Goal: Transaction & Acquisition: Purchase product/service

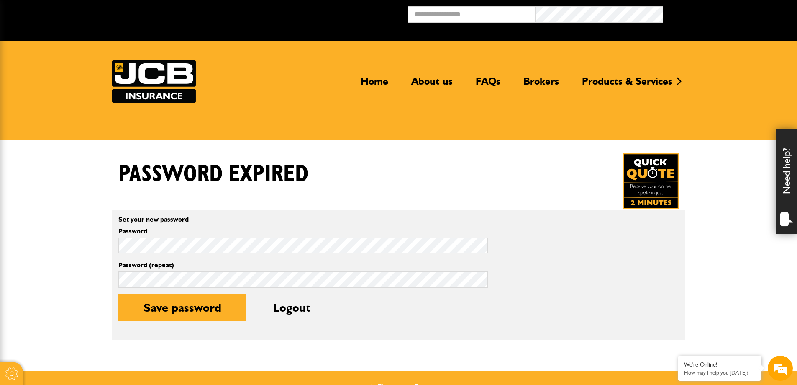
click at [394, 170] on img at bounding box center [651, 181] width 56 height 56
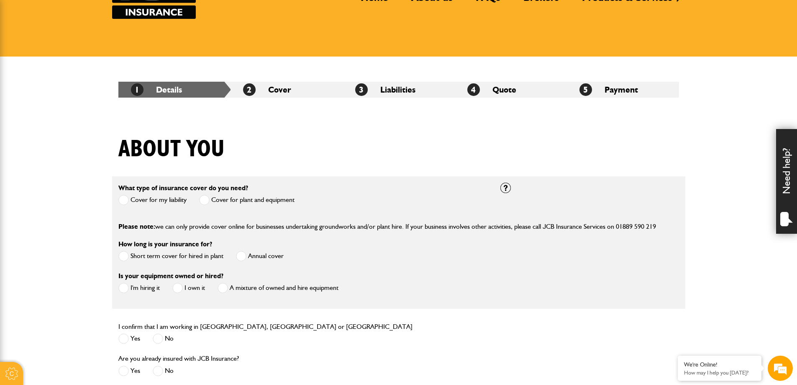
click at [210, 197] on span at bounding box center [204, 200] width 10 height 10
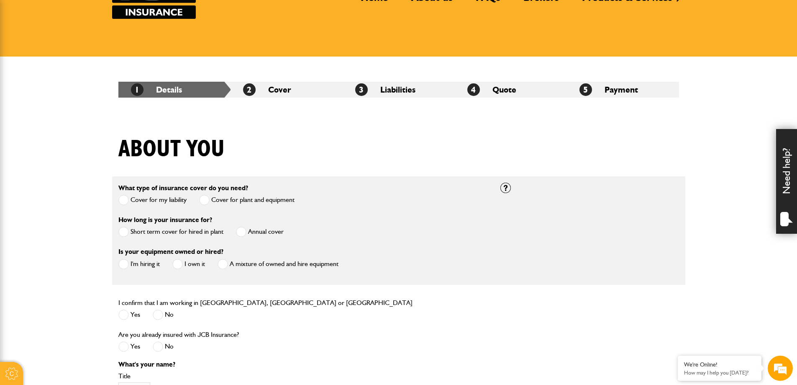
click at [246, 233] on span at bounding box center [241, 231] width 10 height 10
click at [223, 265] on span at bounding box center [223, 264] width 10 height 10
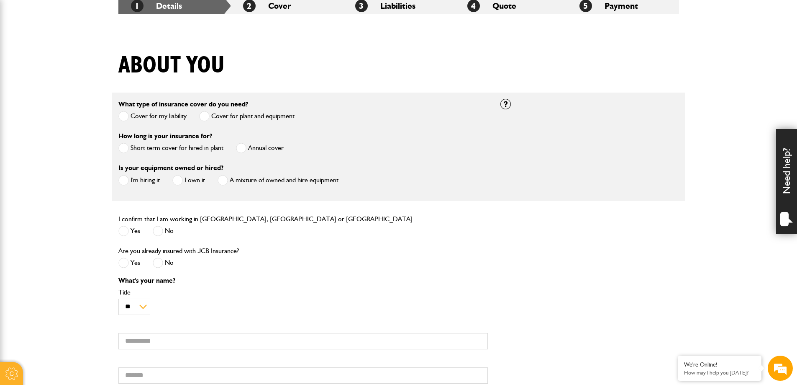
scroll to position [209, 0]
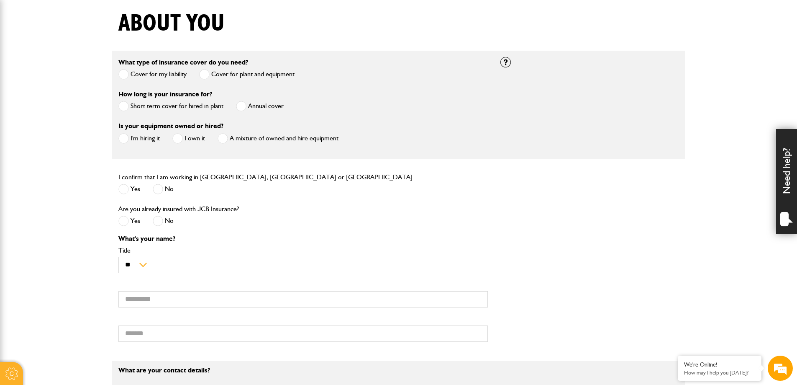
click at [126, 187] on span at bounding box center [123, 189] width 10 height 10
click at [157, 226] on span at bounding box center [158, 221] width 10 height 10
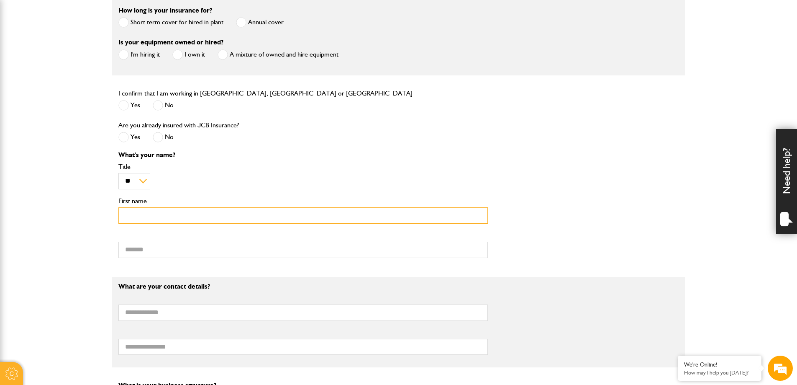
click at [158, 216] on input "First name" at bounding box center [303, 215] width 370 height 16
type input "*****"
click at [140, 259] on div "What's your name? ** *** **** ** ** ** Title ***** First name Surname" at bounding box center [303, 207] width 382 height 112
click at [144, 255] on input "Surname" at bounding box center [303, 249] width 370 height 16
type input "******"
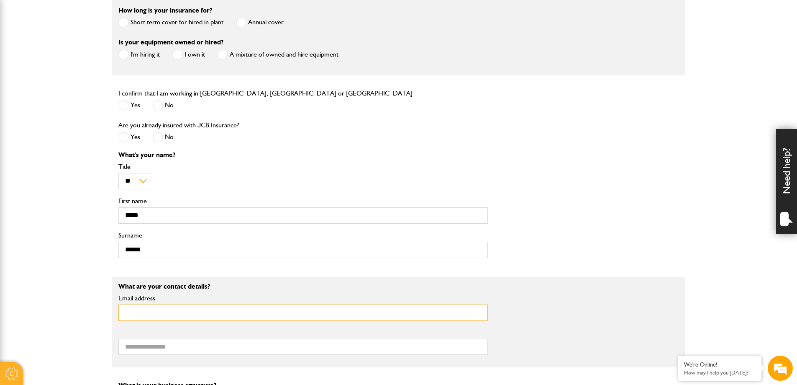
click at [177, 314] on input "Email address" at bounding box center [303, 312] width 370 height 16
type input "**********"
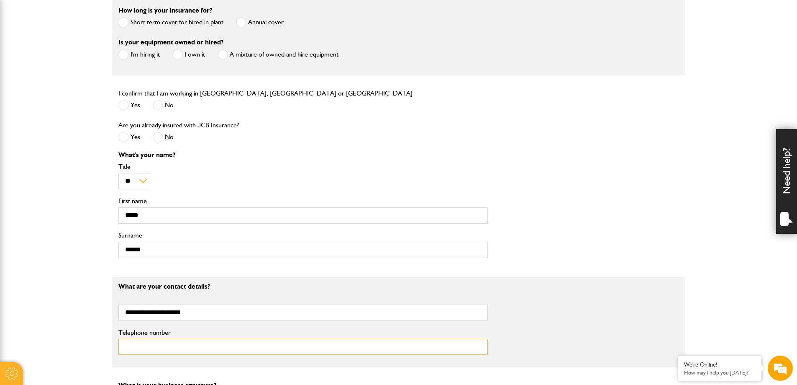
click at [167, 348] on input "Telephone number" at bounding box center [303, 347] width 370 height 16
type input "**********"
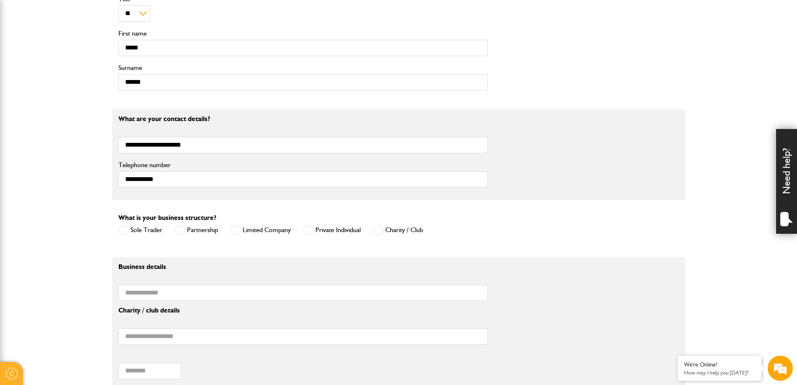
click at [124, 233] on span at bounding box center [123, 230] width 10 height 10
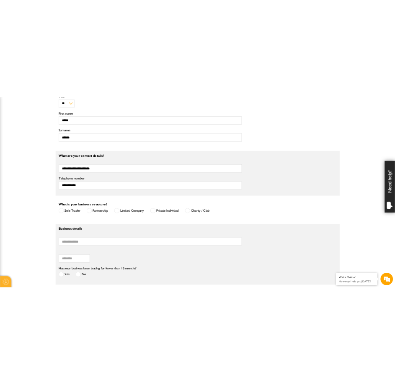
scroll to position [544, 0]
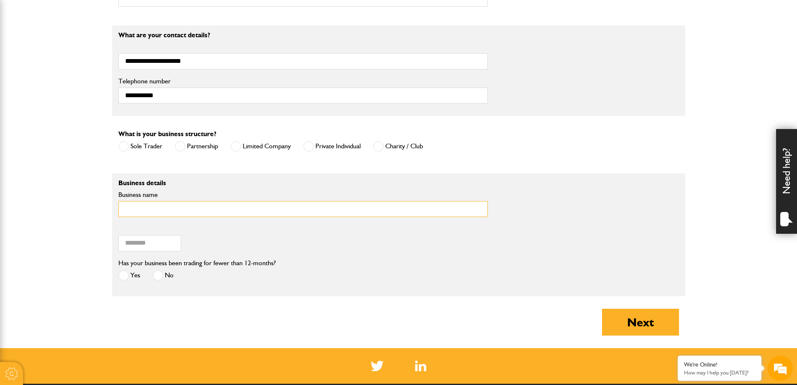
click at [144, 212] on input "Business name" at bounding box center [303, 209] width 370 height 16
type input "**********"
click at [151, 244] on input "Postcode of your correspondence address" at bounding box center [149, 243] width 63 height 16
type input "********"
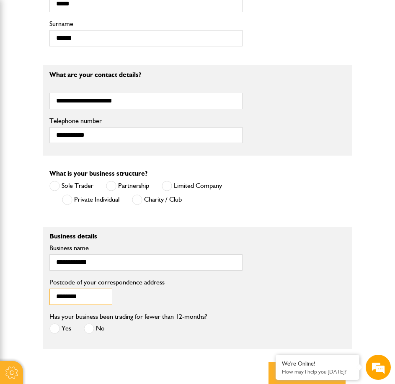
scroll to position [589, 0]
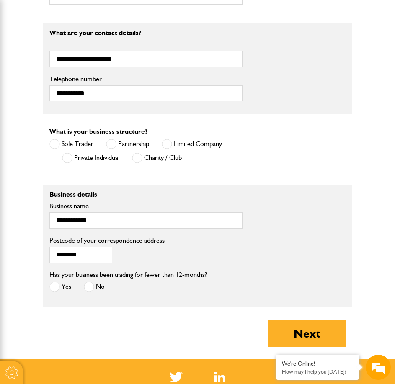
click at [84, 282] on span at bounding box center [89, 287] width 10 height 10
click at [336, 320] on button "Next" at bounding box center [306, 333] width 77 height 27
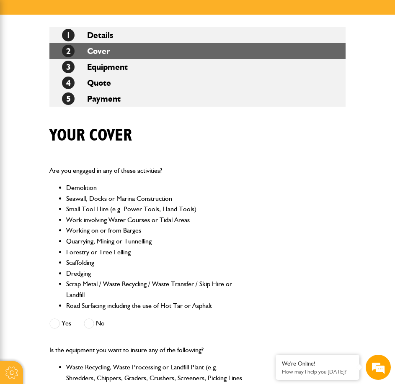
scroll to position [251, 0]
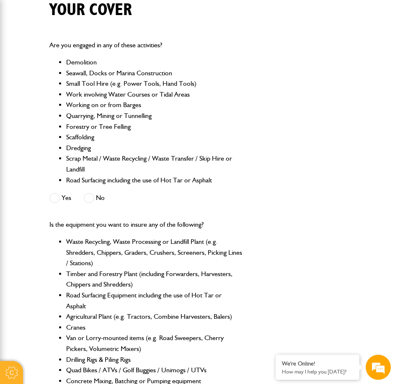
click at [84, 193] on span at bounding box center [89, 198] width 10 height 10
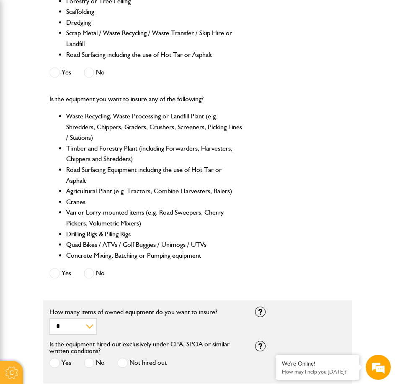
click at [84, 268] on span at bounding box center [89, 273] width 10 height 10
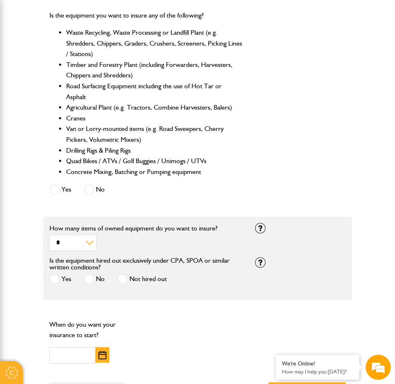
click at [84, 274] on span at bounding box center [89, 279] width 10 height 10
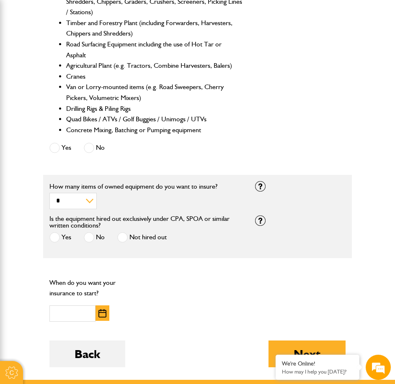
scroll to position [544, 0]
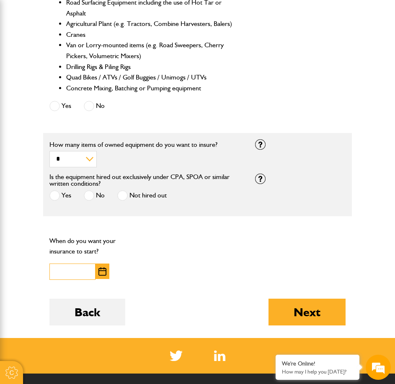
click at [49, 264] on input "text" at bounding box center [72, 272] width 46 height 16
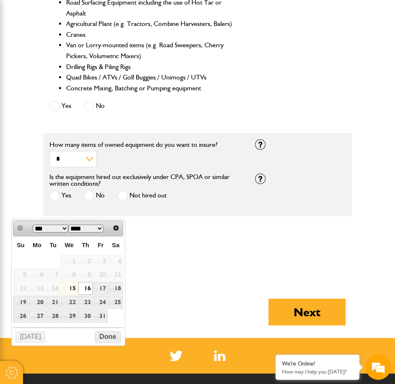
type input "**********"
click at [148, 229] on div "**********" at bounding box center [197, 257] width 308 height 57
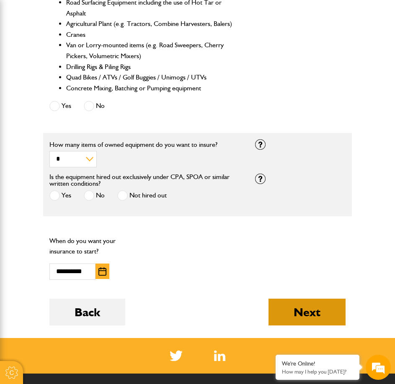
click at [345, 299] on button "Next" at bounding box center [306, 312] width 77 height 27
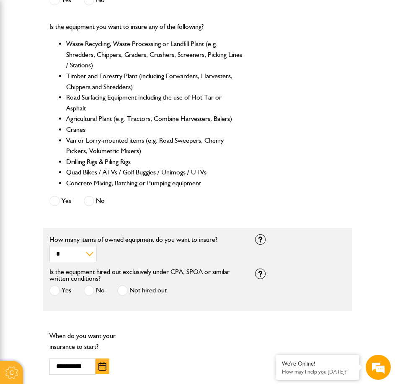
scroll to position [586, 0]
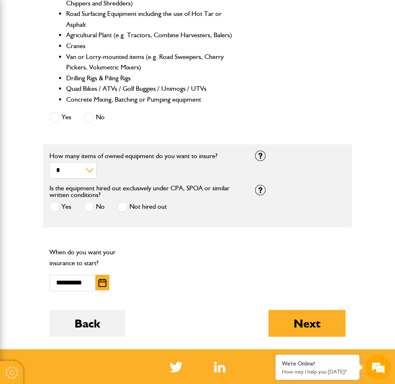
click at [49, 202] on span at bounding box center [54, 207] width 10 height 10
click at [316, 310] on button "Next" at bounding box center [306, 323] width 77 height 27
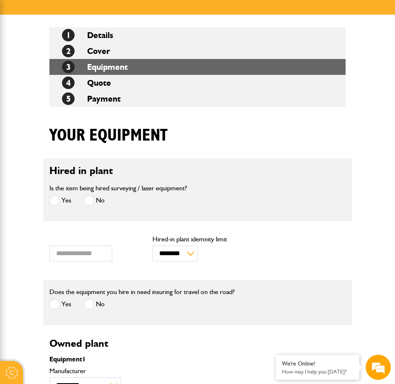
scroll to position [167, 0]
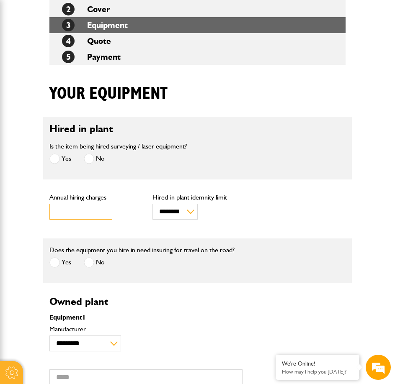
click at [49, 204] on input "***" at bounding box center [80, 212] width 63 height 16
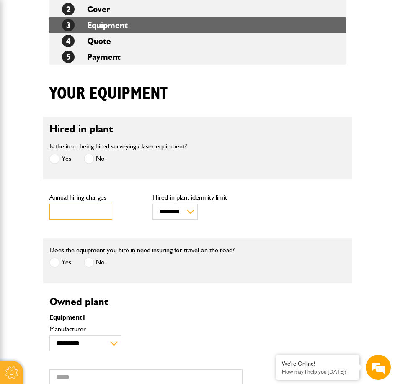
click at [49, 204] on input "***" at bounding box center [80, 212] width 63 height 16
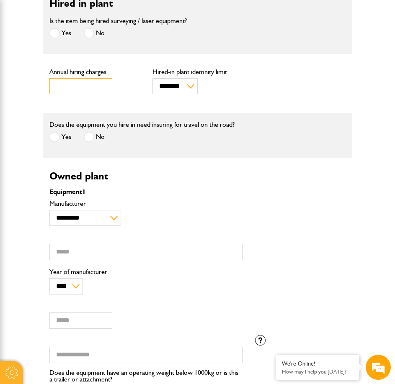
scroll to position [335, 0]
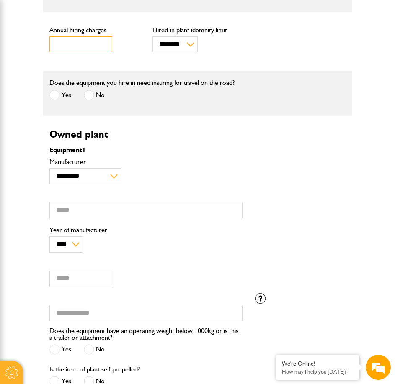
type input "*****"
click at [49, 168] on select "**********" at bounding box center [85, 176] width 72 height 16
select select "**"
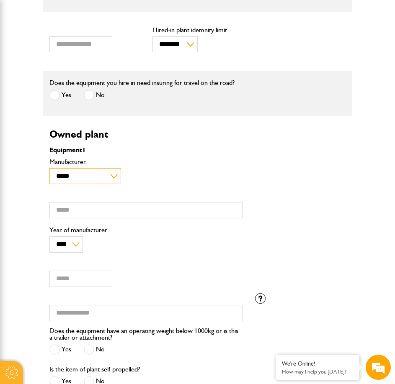
click at [49, 168] on select "**********" at bounding box center [85, 176] width 72 height 16
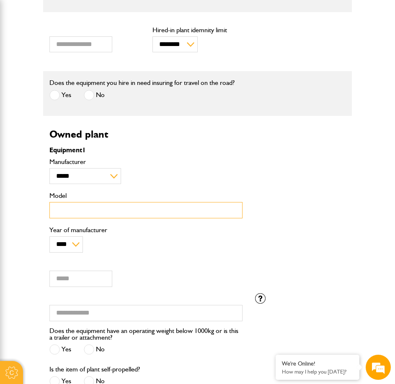
click at [70, 202] on input "Model" at bounding box center [145, 210] width 193 height 16
type input "*****"
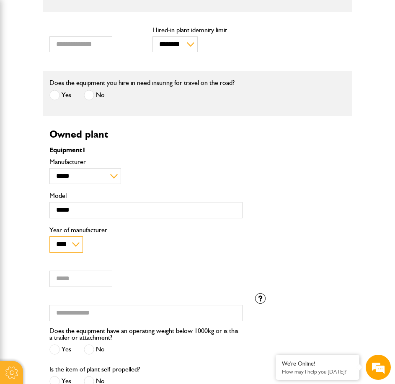
click at [49, 236] on select "**** **** **** **** **** **** **** **** **** **** **** **** **** **** **** ****…" at bounding box center [65, 244] width 33 height 16
select select "****"
click at [49, 236] on select "**** **** **** **** **** **** **** **** **** **** **** **** **** **** **** ****…" at bounding box center [65, 244] width 33 height 16
click at [49, 271] on input "Value (£)" at bounding box center [80, 279] width 63 height 16
type input "*****"
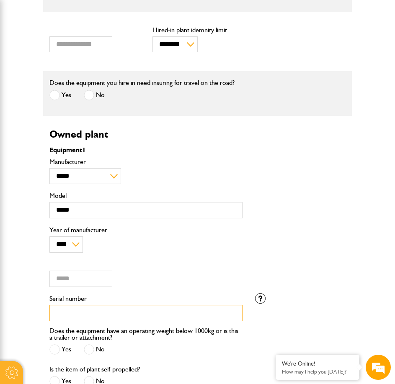
click at [49, 305] on input "Serial number" at bounding box center [145, 313] width 193 height 16
click at [56, 305] on input "Serial number" at bounding box center [145, 313] width 193 height 16
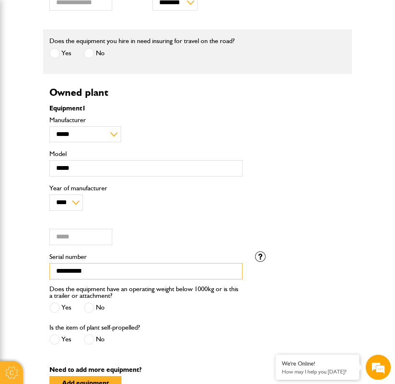
scroll to position [418, 0]
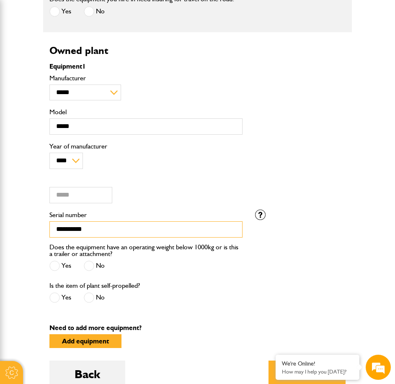
type input "**********"
click at [84, 261] on span at bounding box center [89, 266] width 10 height 10
click at [49, 293] on span at bounding box center [54, 298] width 10 height 10
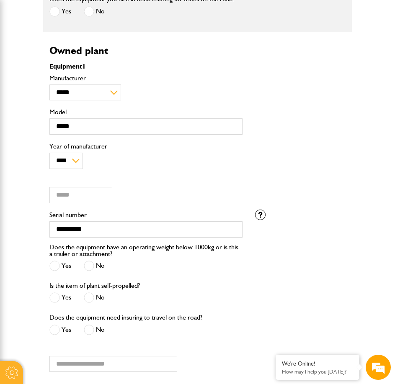
scroll to position [502, 0]
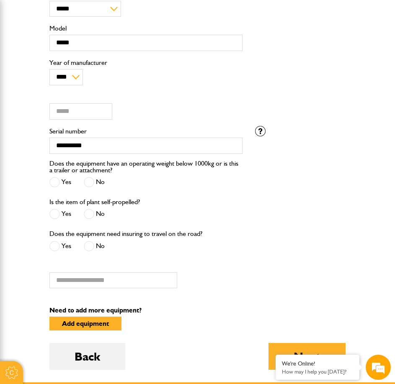
click at [84, 241] on span at bounding box center [89, 246] width 10 height 10
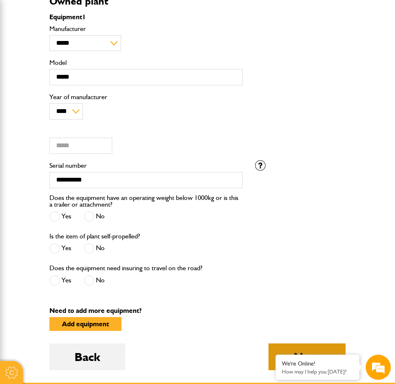
click at [344, 344] on button "Next" at bounding box center [306, 357] width 77 height 27
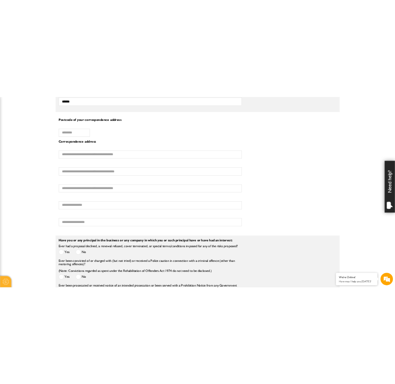
scroll to position [628, 0]
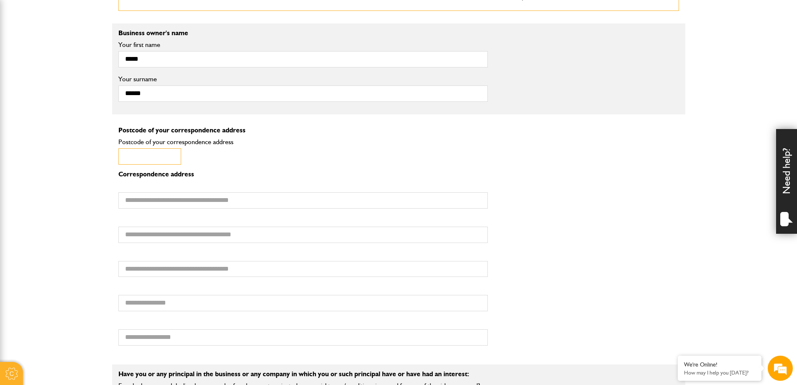
click at [166, 155] on input "Postcode of your correspondence address" at bounding box center [149, 156] width 63 height 16
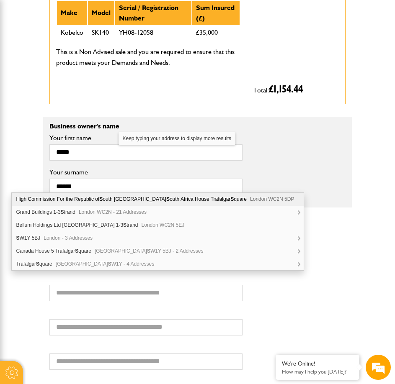
scroll to position [631, 0]
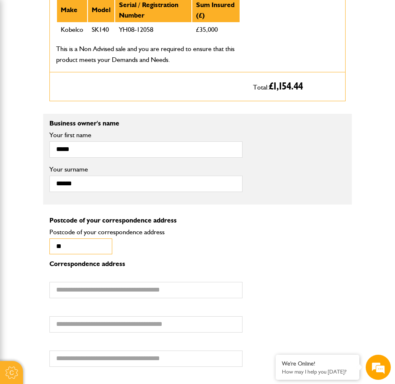
click at [49, 239] on input "**" at bounding box center [80, 247] width 63 height 16
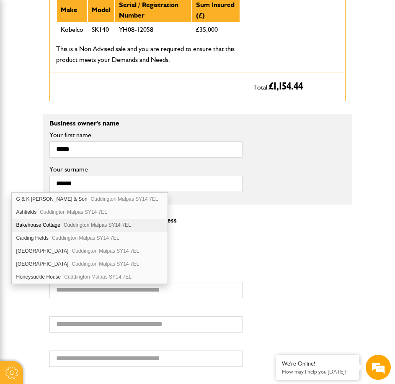
scroll to position [64, 0]
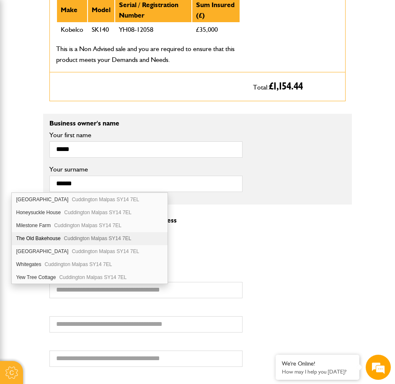
type input "********"
click at [68, 244] on div "The Old Bakehouse Cuddington Malpas SY14 7EL" at bounding box center [90, 238] width 156 height 13
type input "**********"
type input "******"
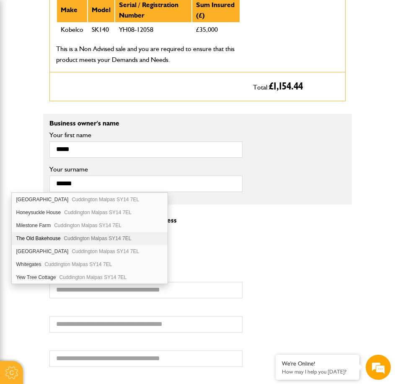
type input "********"
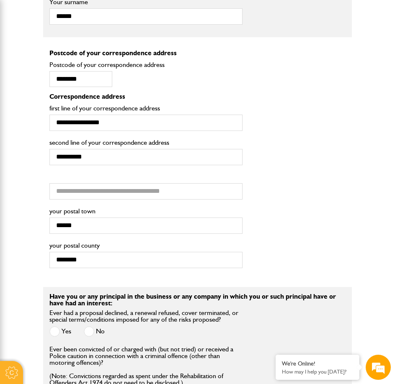
scroll to position [924, 0]
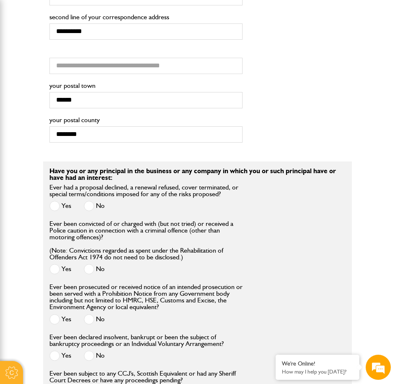
click at [84, 201] on span at bounding box center [89, 206] width 10 height 10
click at [84, 264] on span at bounding box center [89, 269] width 10 height 10
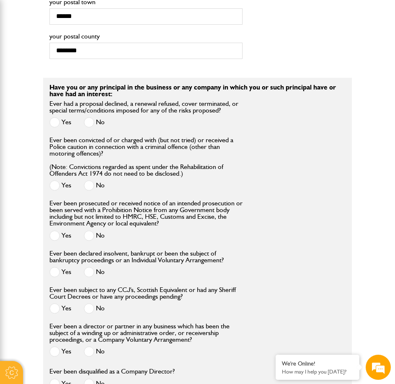
click at [84, 231] on span at bounding box center [89, 236] width 10 height 10
click at [84, 267] on span at bounding box center [89, 272] width 10 height 10
click at [84, 303] on span at bounding box center [89, 308] width 10 height 10
click at [84, 347] on span at bounding box center [89, 352] width 10 height 10
click at [84, 379] on span at bounding box center [89, 384] width 10 height 10
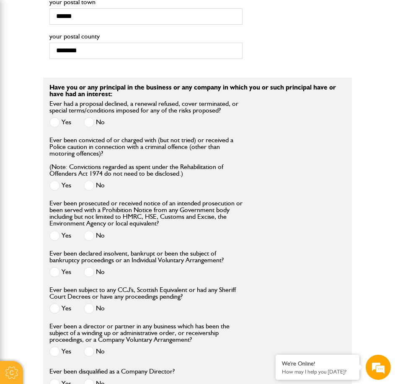
scroll to position [1091, 0]
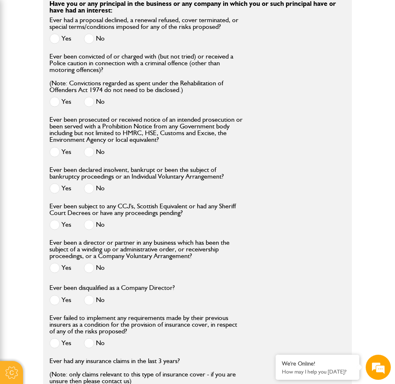
click at [84, 338] on span at bounding box center [89, 343] width 10 height 10
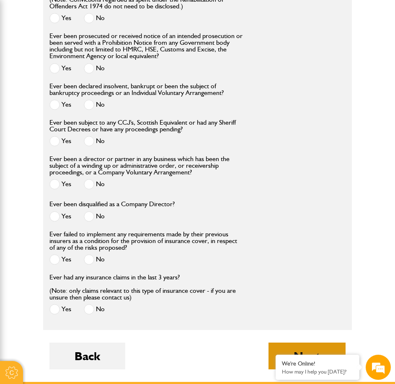
click at [333, 343] on button "Next" at bounding box center [306, 356] width 77 height 27
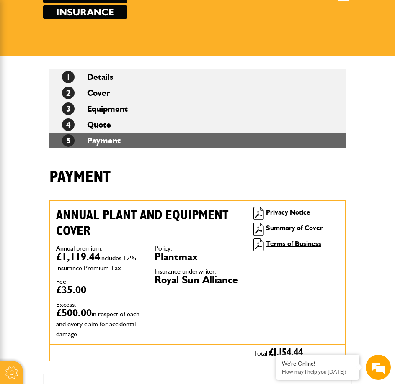
click at [309, 224] on link "Summary of Cover" at bounding box center [294, 228] width 57 height 8
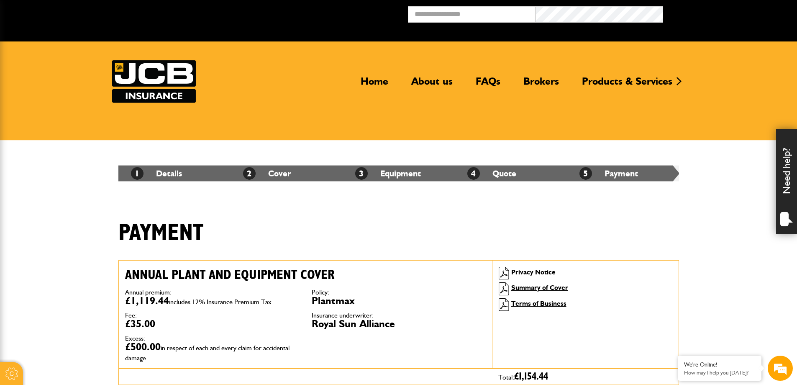
click at [394, 273] on link "Privacy Notice" at bounding box center [533, 272] width 44 height 8
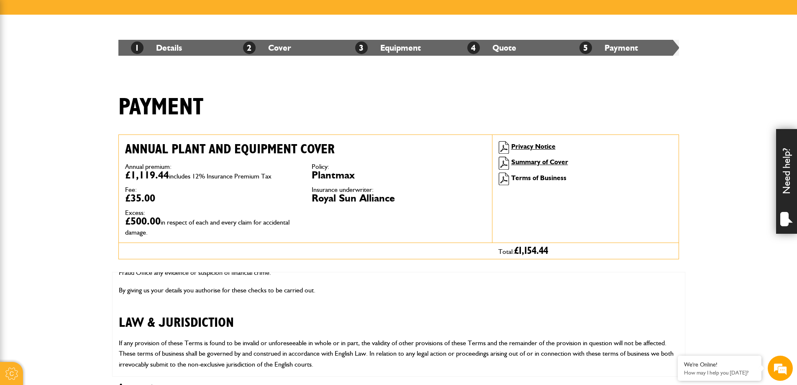
click at [394, 179] on link "Terms of Business" at bounding box center [538, 178] width 55 height 8
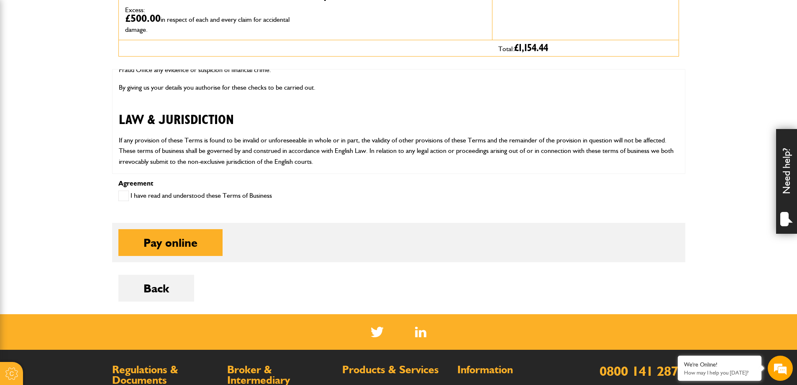
scroll to position [286, 0]
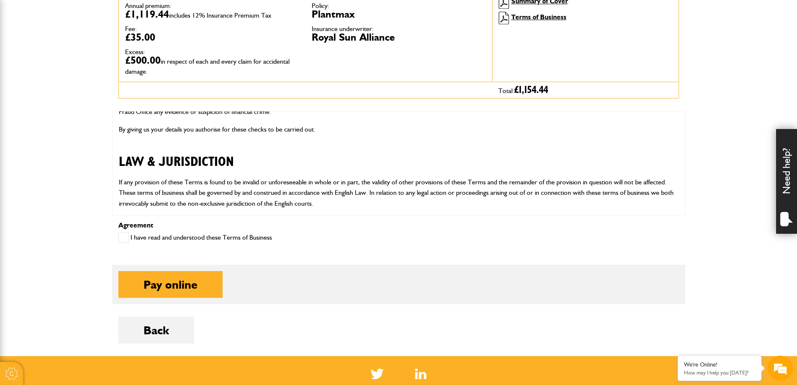
click at [123, 239] on span at bounding box center [123, 237] width 10 height 10
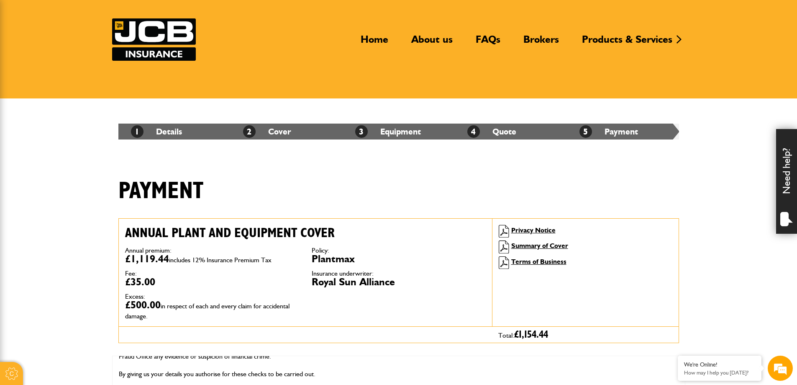
scroll to position [0, 0]
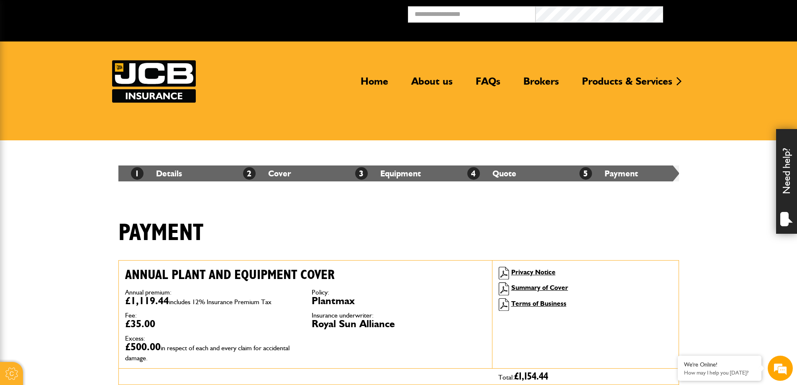
click at [394, 204] on div "1 Details 2 Cover 3 Equipment 4 Quote 5 Payment" at bounding box center [398, 173] width 573 height 66
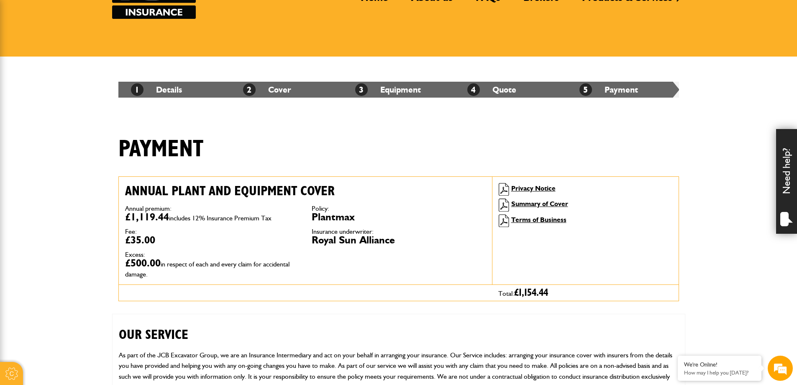
scroll to position [167, 0]
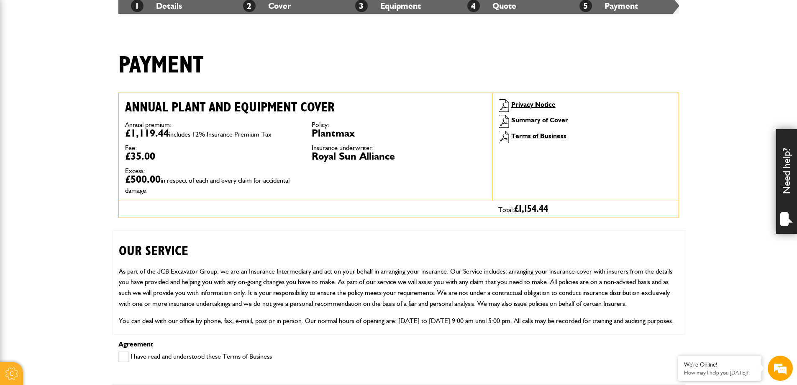
click at [73, 249] on body "Cookie Options You can control which cookies we use with the form below. Please…" at bounding box center [398, 273] width 797 height 880
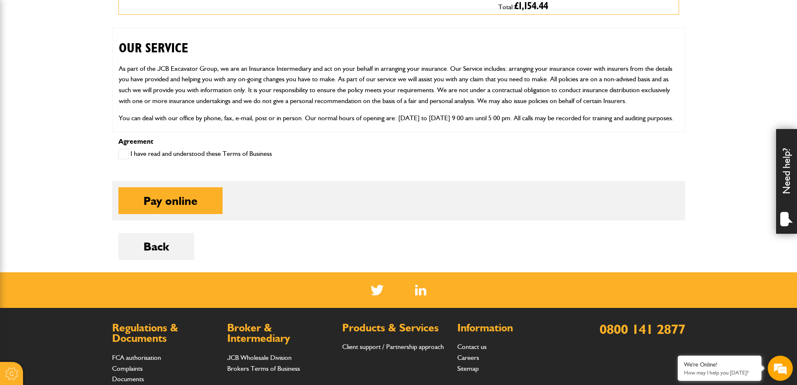
scroll to position [328, 0]
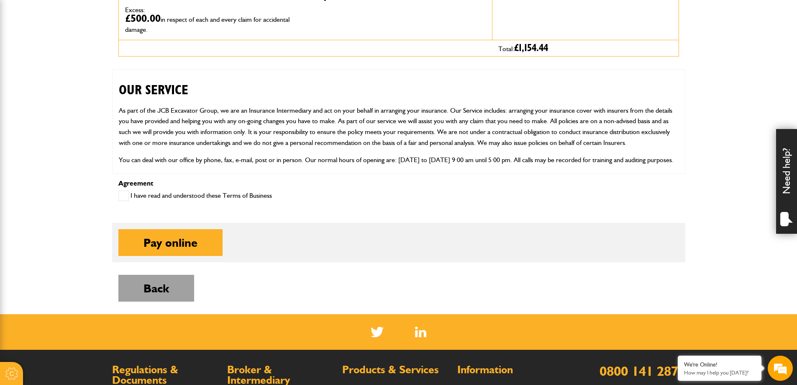
click at [142, 295] on button "Back" at bounding box center [156, 288] width 76 height 27
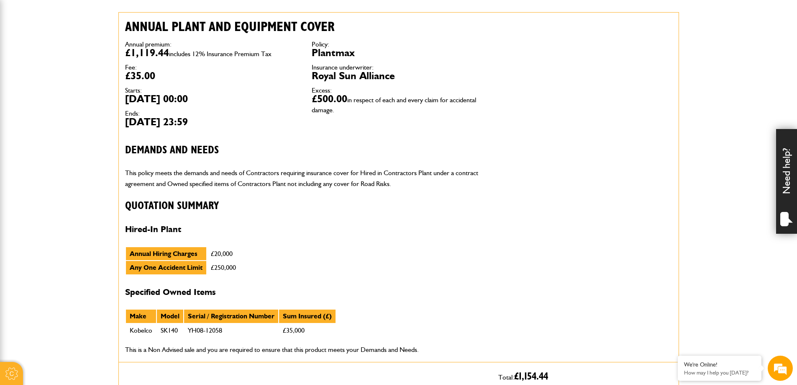
click at [560, 203] on div "Annual plant and equipment cover Annual premium: £1,119.44 includes 12% Insuran…" at bounding box center [398, 187] width 561 height 350
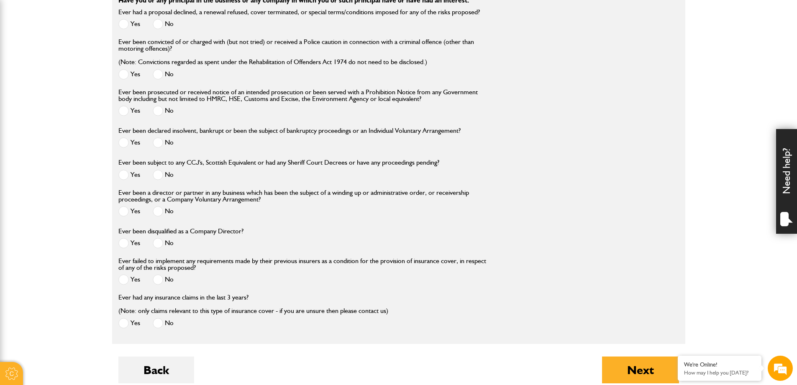
scroll to position [1043, 0]
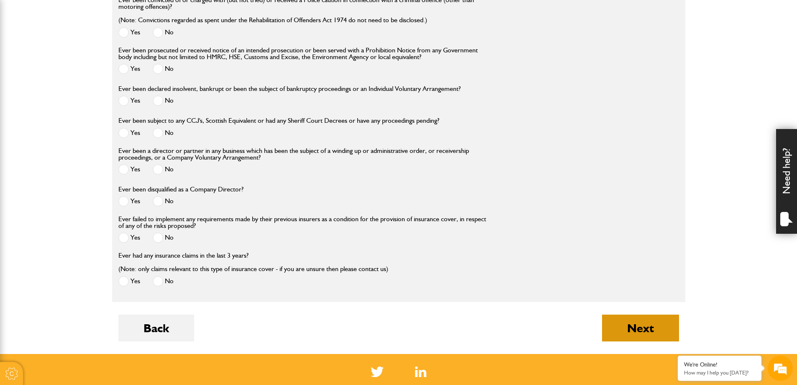
click at [655, 323] on button "Next" at bounding box center [640, 327] width 77 height 27
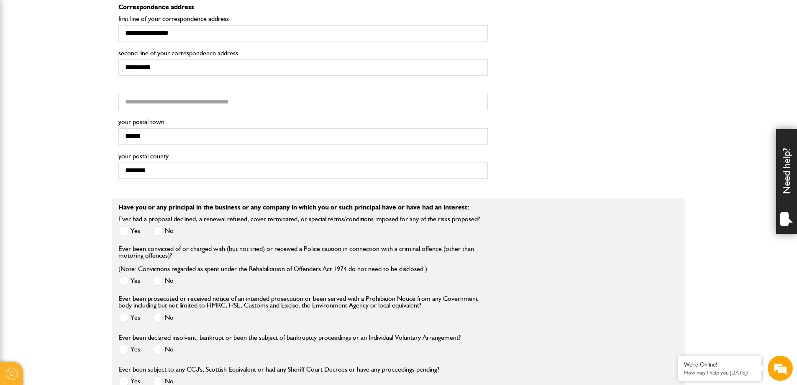
scroll to position [753, 0]
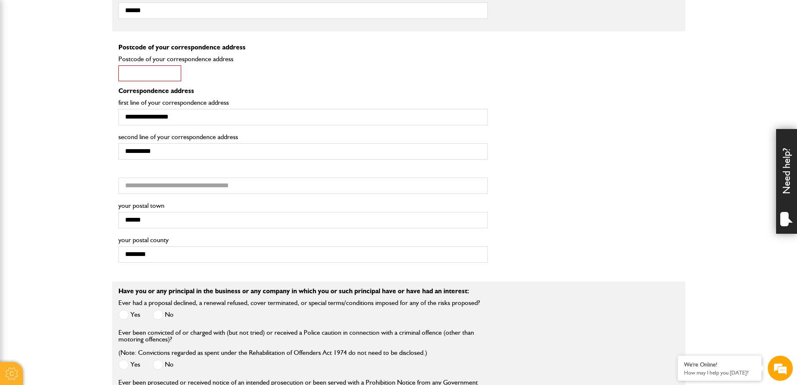
click at [157, 75] on input "Postcode of your correspondence address" at bounding box center [149, 73] width 63 height 16
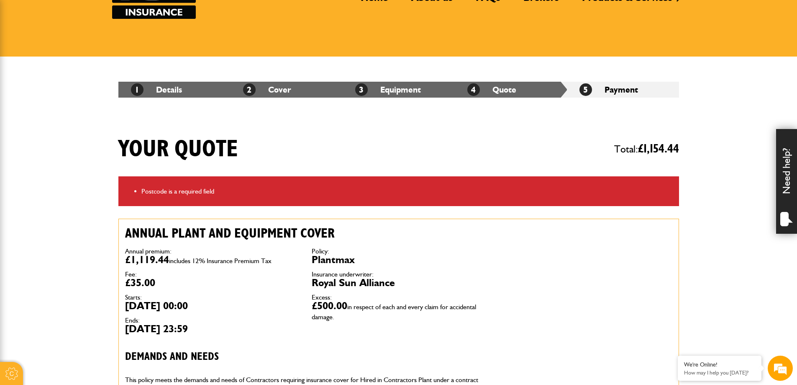
scroll to position [42, 0]
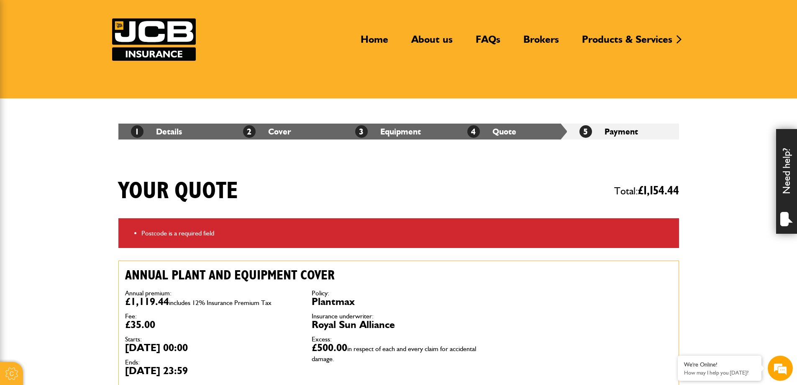
click at [176, 37] on img at bounding box center [154, 39] width 84 height 42
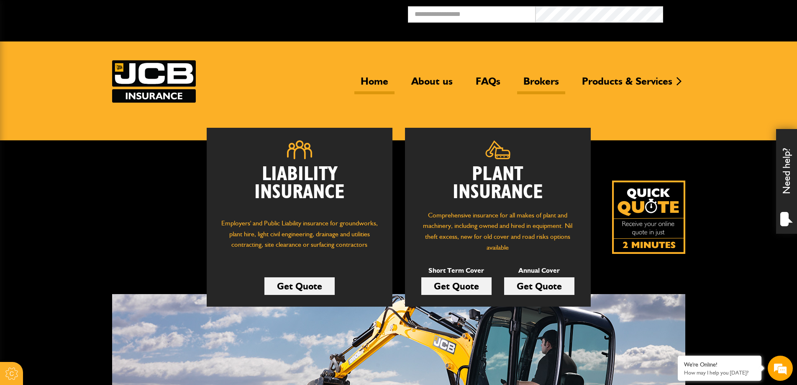
click at [534, 85] on link "Brokers" at bounding box center [541, 84] width 48 height 19
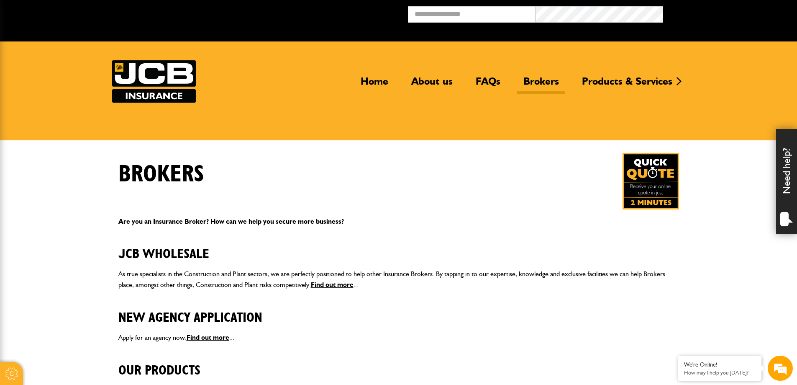
scroll to position [84, 0]
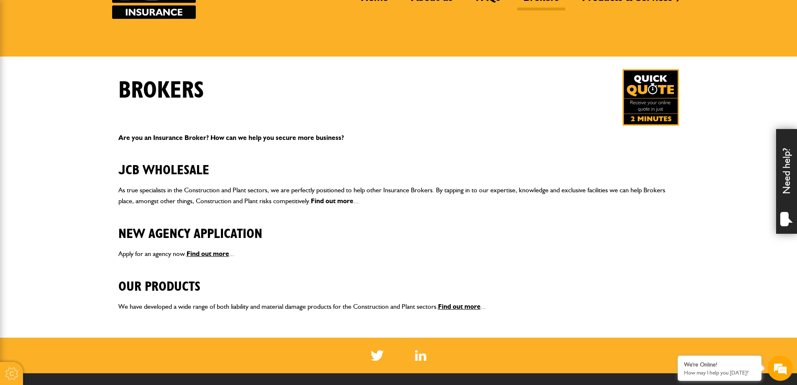
click at [339, 200] on link "Find out more" at bounding box center [332, 201] width 43 height 8
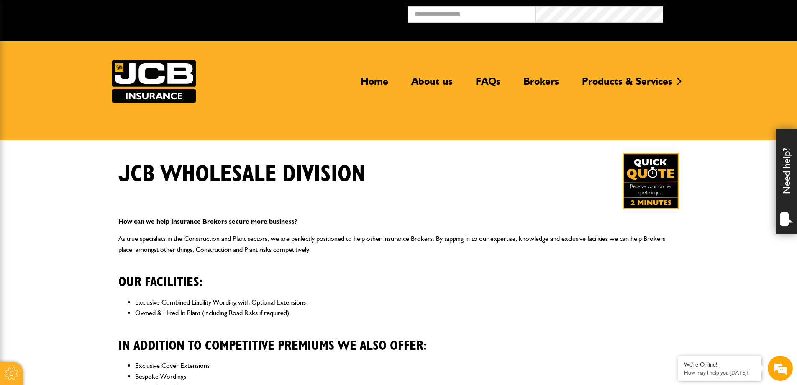
click at [580, 58] on header "Home About us FAQs Brokers Products & Services Construction insurance Car and c…" at bounding box center [398, 90] width 797 height 99
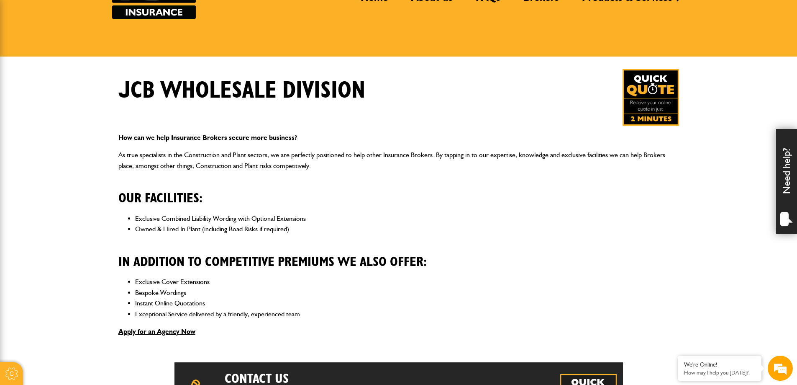
click at [647, 90] on img at bounding box center [651, 97] width 56 height 56
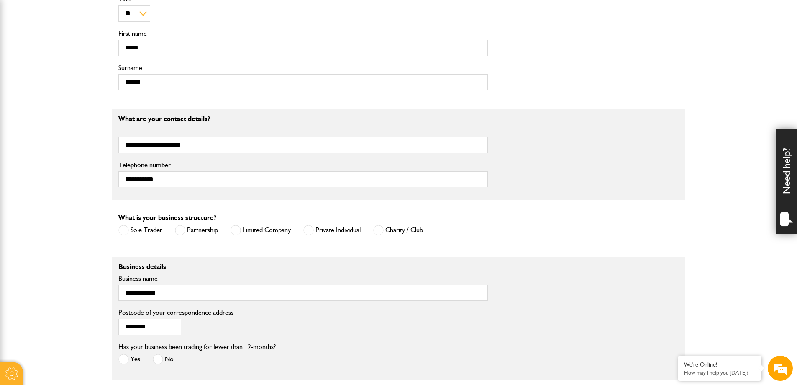
scroll to position [544, 0]
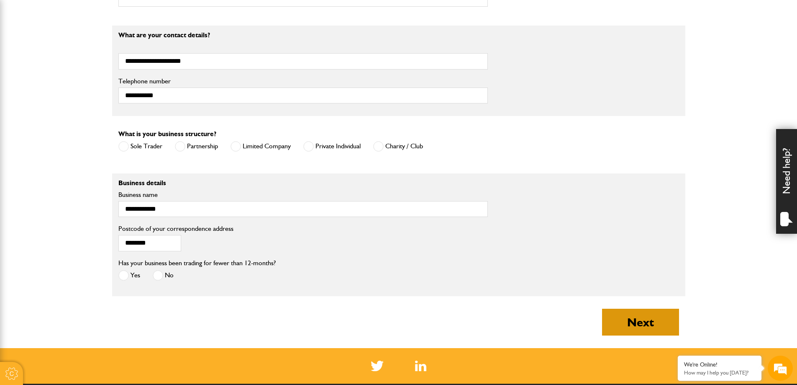
click at [622, 324] on button "Next" at bounding box center [640, 321] width 77 height 27
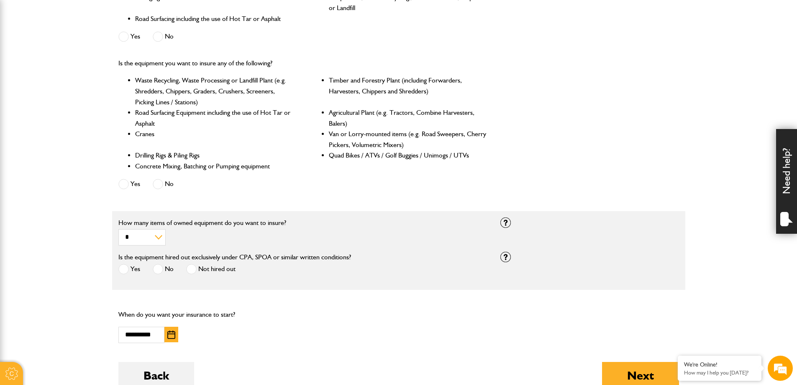
scroll to position [418, 0]
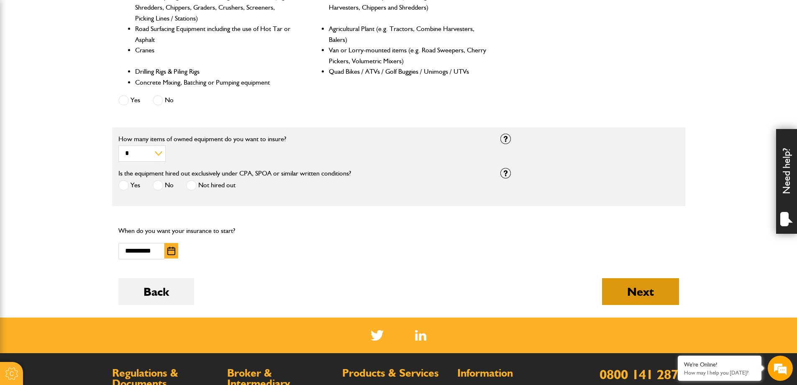
click at [662, 290] on button "Next" at bounding box center [640, 291] width 77 height 27
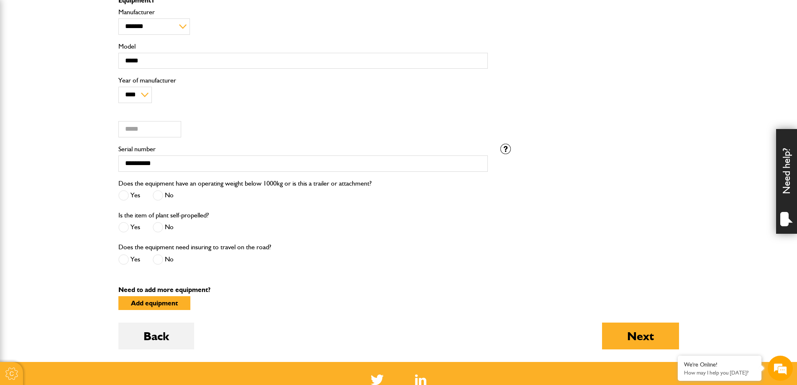
scroll to position [502, 0]
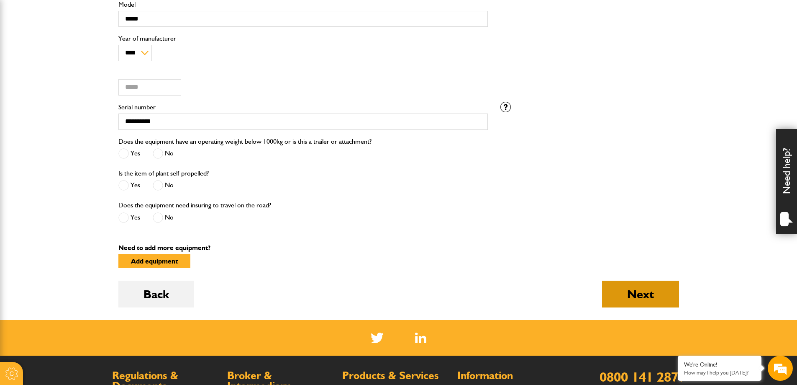
click at [651, 297] on button "Next" at bounding box center [640, 293] width 77 height 27
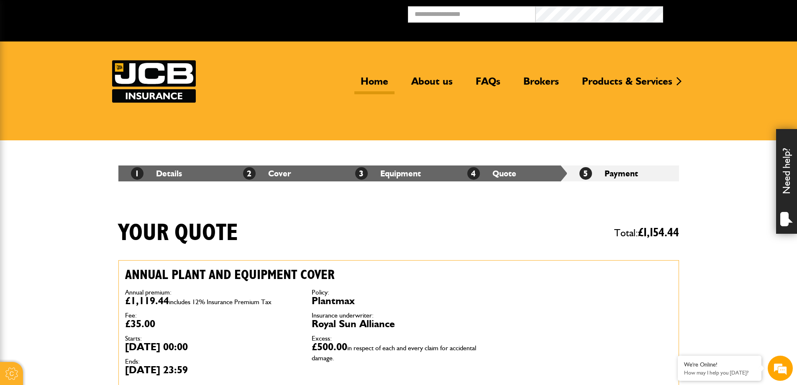
click at [384, 87] on link "Home" at bounding box center [374, 84] width 40 height 19
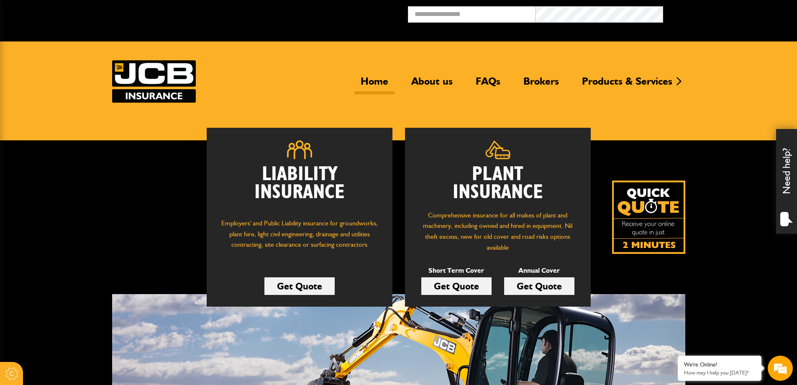
click at [652, 200] on img at bounding box center [648, 216] width 73 height 73
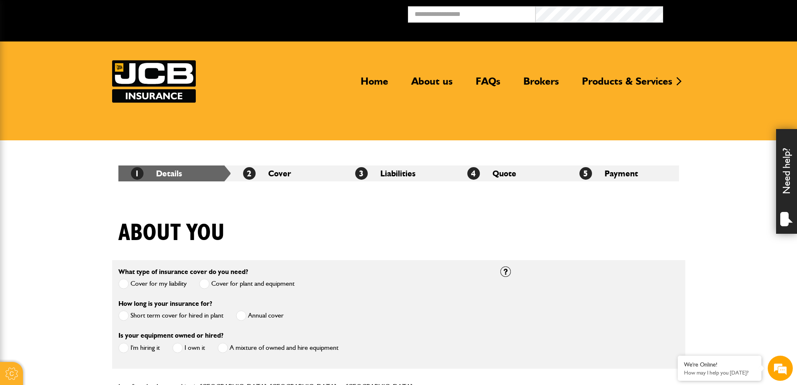
scroll to position [84, 0]
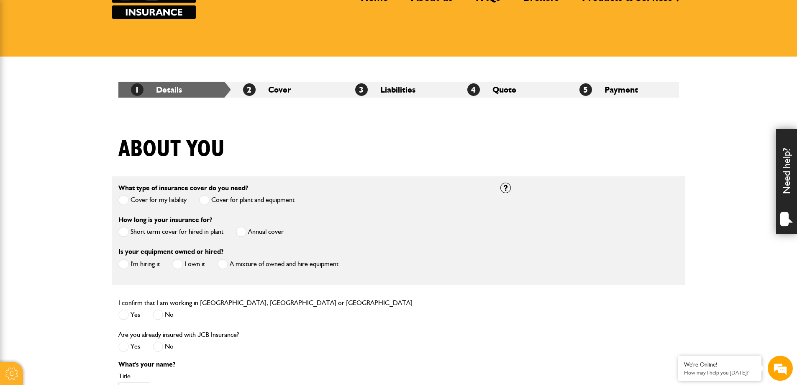
click at [122, 199] on span at bounding box center [123, 200] width 10 height 10
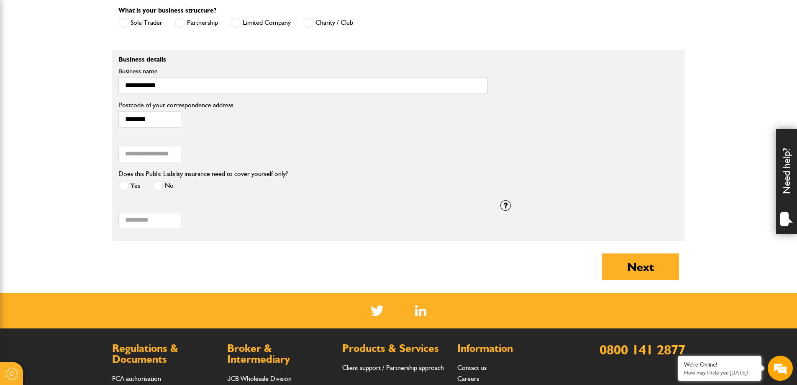
scroll to position [0, 0]
click at [146, 151] on input "*" at bounding box center [149, 154] width 63 height 16
type input "*"
type input "*****"
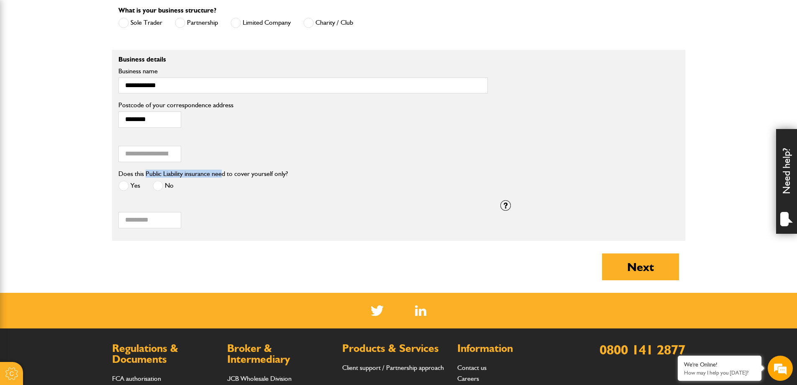
drag, startPoint x: 145, startPoint y: 175, endPoint x: 222, endPoint y: 173, distance: 77.0
click at [222, 173] on label "Does this Public Liability insurance need to cover yourself only?" at bounding box center [202, 173] width 169 height 7
click at [124, 184] on span at bounding box center [123, 185] width 10 height 10
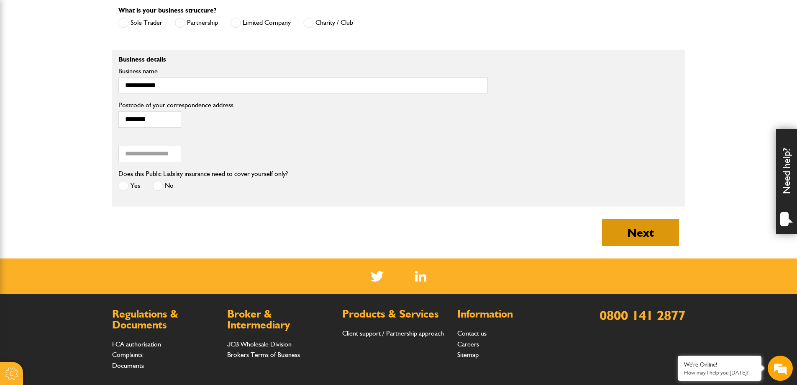
click at [617, 231] on button "Next" at bounding box center [640, 232] width 77 height 27
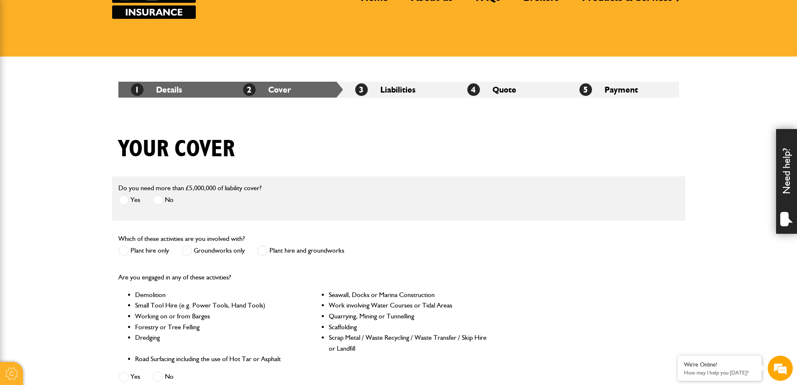
scroll to position [126, 0]
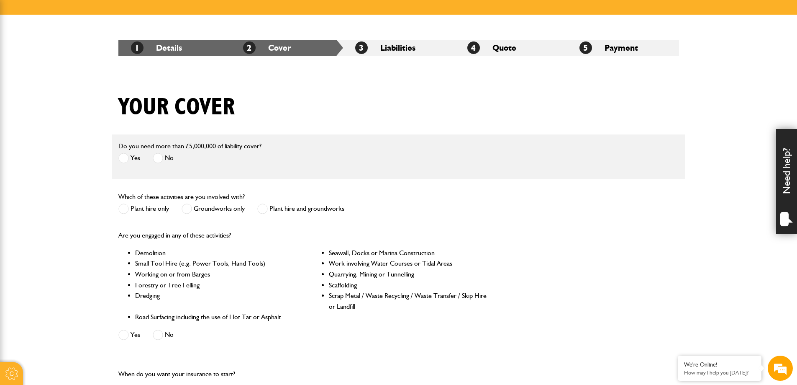
click at [264, 210] on span at bounding box center [262, 208] width 10 height 10
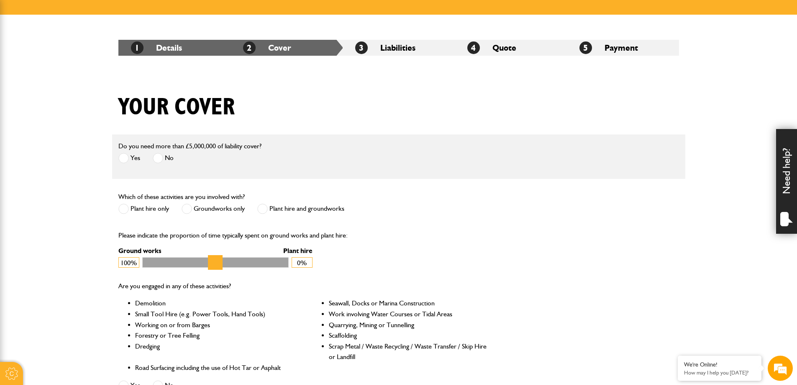
scroll to position [209, 0]
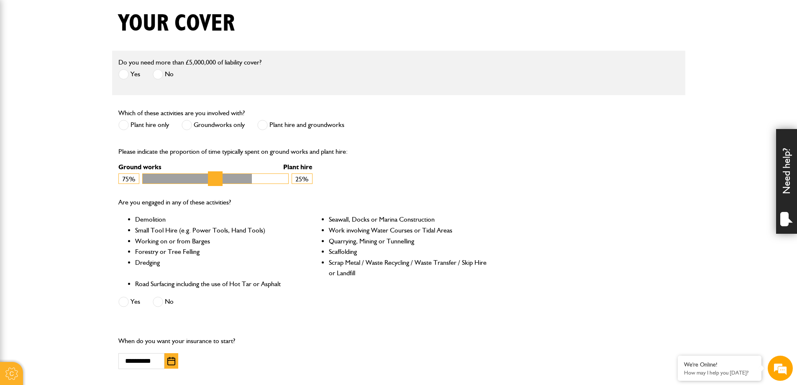
drag, startPoint x: 280, startPoint y: 179, endPoint x: 246, endPoint y: 174, distance: 34.3
type input "**"
click at [246, 174] on input "Ground works" at bounding box center [215, 178] width 146 height 10
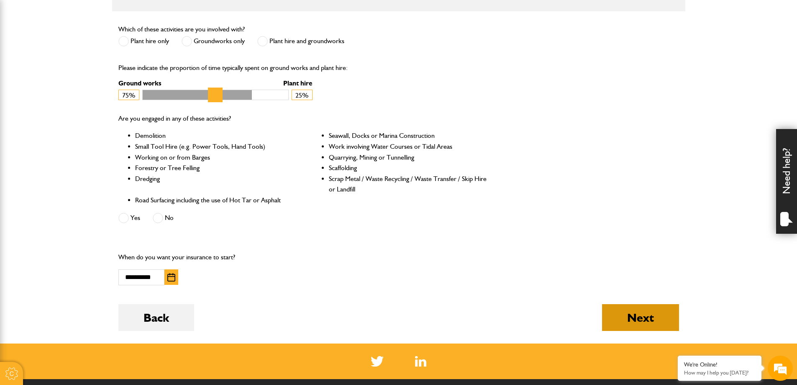
click at [653, 313] on button "Next" at bounding box center [640, 317] width 77 height 27
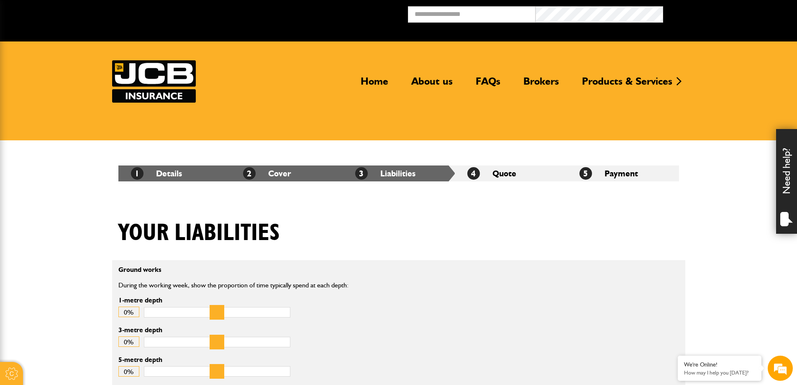
scroll to position [126, 0]
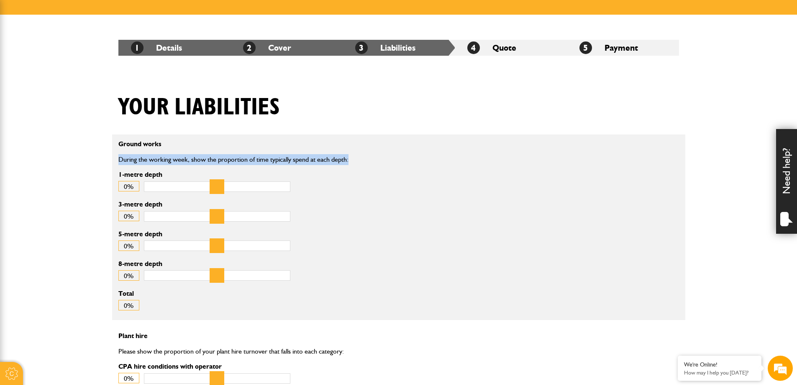
drag, startPoint x: 136, startPoint y: 161, endPoint x: 473, endPoint y: 162, distance: 337.7
click at [473, 162] on div "Ground works During the working week, show the proportion of time typically spe…" at bounding box center [303, 171] width 382 height 61
click at [473, 162] on p "During the working week, show the proportion of time typically spend at each de…" at bounding box center [303, 159] width 370 height 11
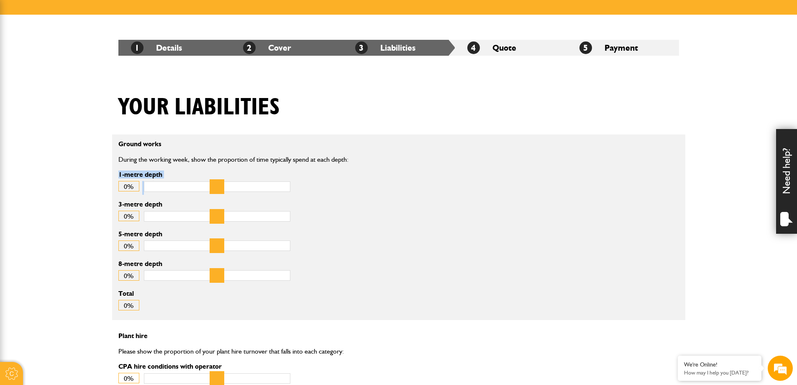
drag, startPoint x: 122, startPoint y: 165, endPoint x: 375, endPoint y: 169, distance: 253.2
click at [375, 169] on div "Ground works During the working week, show the proportion of time typically spe…" at bounding box center [303, 171] width 382 height 61
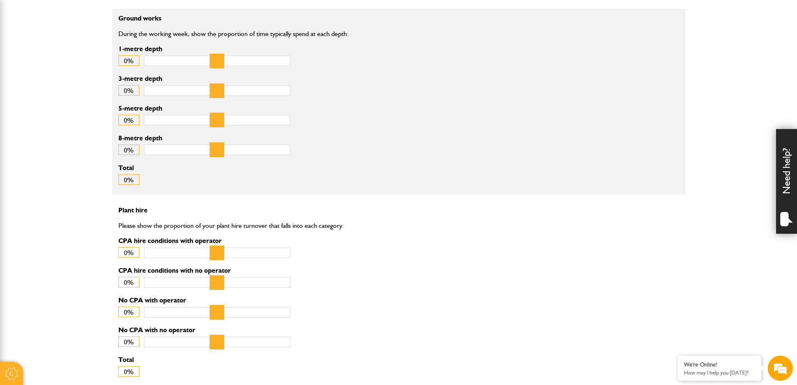
scroll to position [335, 0]
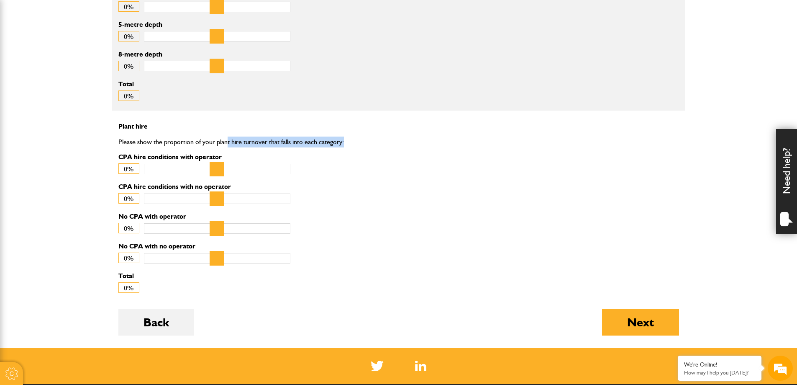
drag, startPoint x: 226, startPoint y: 142, endPoint x: 360, endPoint y: 143, distance: 134.3
click at [360, 143] on p "Please show the proportion of your plant hire turnover that falls into each cat…" at bounding box center [303, 141] width 370 height 11
drag, startPoint x: 136, startPoint y: 155, endPoint x: 177, endPoint y: 154, distance: 40.2
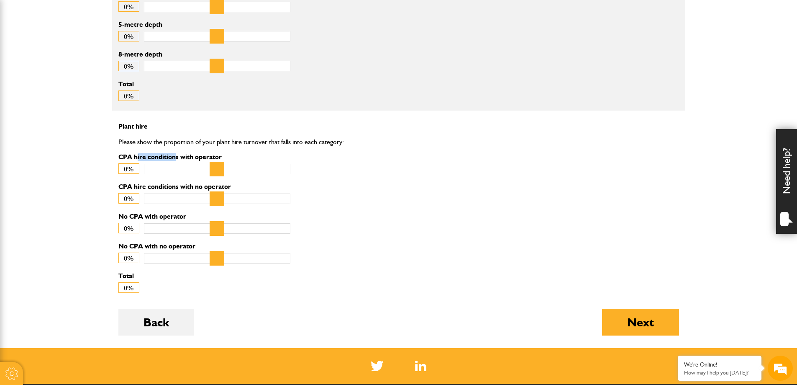
click at [177, 154] on label "CPA hire conditions with operator" at bounding box center [204, 157] width 172 height 7
click at [177, 164] on input "CPA hire conditions with operator" at bounding box center [217, 169] width 146 height 10
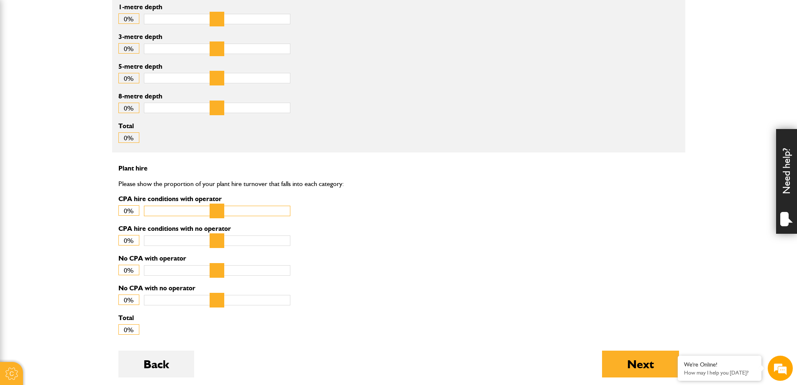
scroll to position [209, 0]
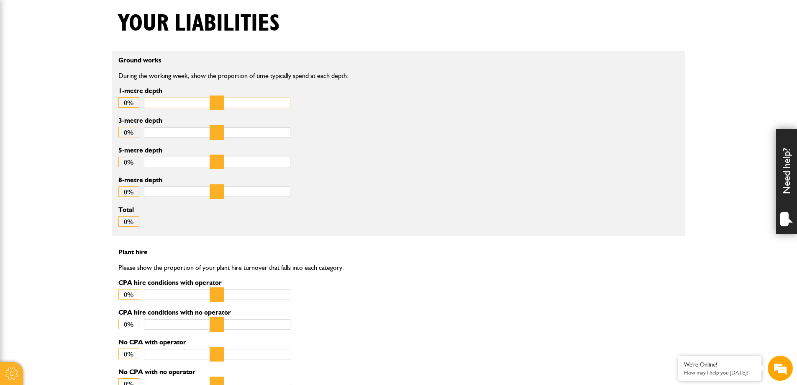
drag, startPoint x: 148, startPoint y: 105, endPoint x: 138, endPoint y: 100, distance: 11.4
click at [144, 100] on input "1-metre depth" at bounding box center [217, 103] width 146 height 10
drag, startPoint x: 144, startPoint y: 98, endPoint x: 254, endPoint y: 104, distance: 110.7
type input "**"
click at [254, 104] on input "1-metre depth" at bounding box center [217, 103] width 146 height 10
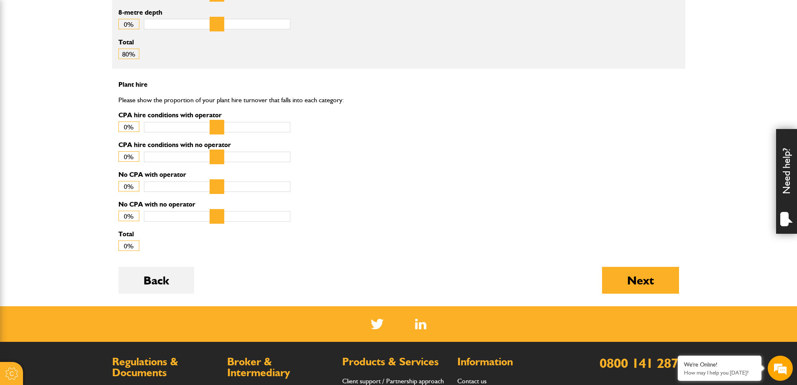
scroll to position [418, 0]
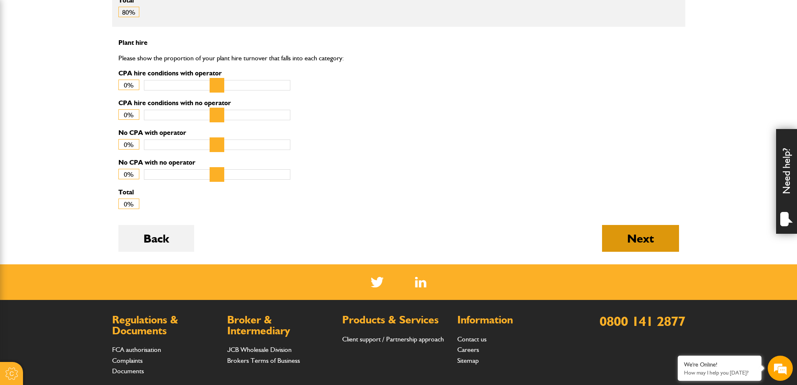
click at [658, 244] on button "Next" at bounding box center [640, 238] width 77 height 27
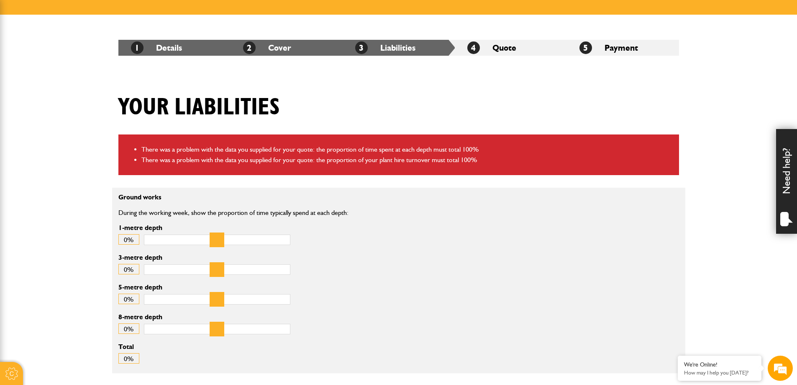
scroll to position [209, 0]
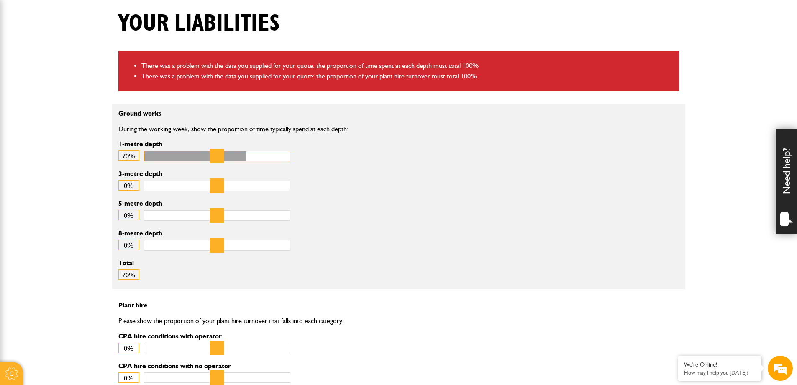
drag, startPoint x: 147, startPoint y: 149, endPoint x: 242, endPoint y: 137, distance: 96.1
type input "**"
click at [242, 151] on input "1-metre depth" at bounding box center [217, 156] width 146 height 10
drag, startPoint x: 155, startPoint y: 185, endPoint x: 181, endPoint y: 187, distance: 25.6
type input "**"
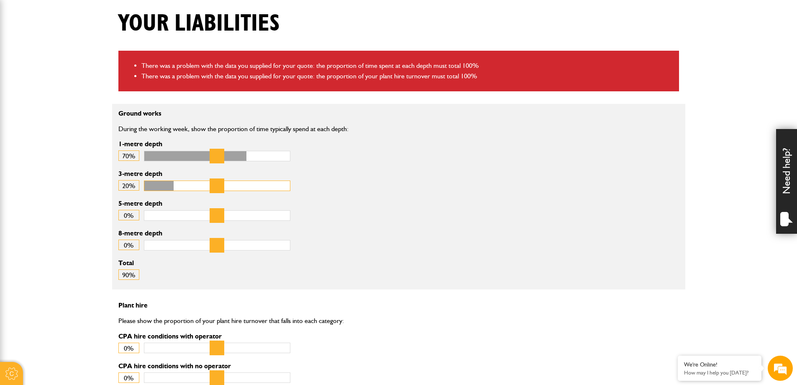
click at [181, 187] on input "3-metre depth" at bounding box center [217, 185] width 146 height 10
drag, startPoint x: 154, startPoint y: 215, endPoint x: 166, endPoint y: 213, distance: 11.5
type input "**"
click at [166, 213] on input "5-metre depth" at bounding box center [217, 215] width 146 height 10
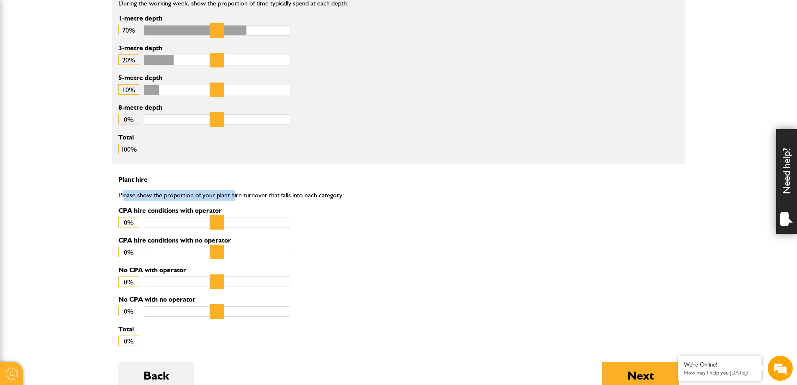
scroll to position [0, 0]
drag, startPoint x: 124, startPoint y: 189, endPoint x: 252, endPoint y: 192, distance: 128.1
click at [252, 192] on div "Plant hire Please show the proportion of your plant hire turnover that falls in…" at bounding box center [303, 206] width 382 height 61
click at [252, 192] on p "Please show the proportion of your plant hire turnover that falls into each cat…" at bounding box center [303, 195] width 370 height 11
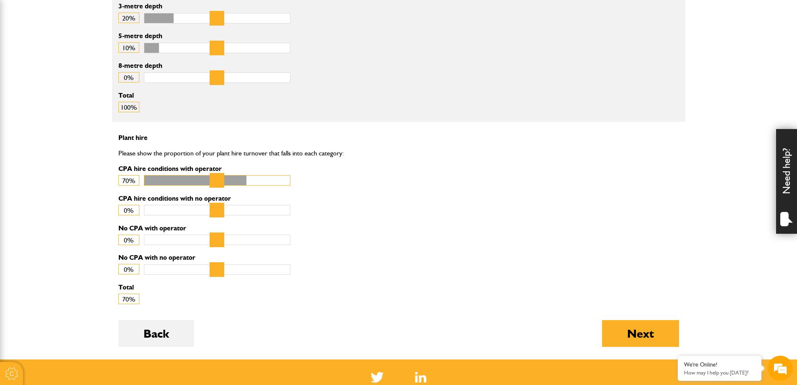
drag, startPoint x: 154, startPoint y: 180, endPoint x: 241, endPoint y: 174, distance: 88.1
type input "**"
click at [241, 175] on input "CPA hire conditions with operator" at bounding box center [217, 180] width 146 height 10
drag, startPoint x: 155, startPoint y: 212, endPoint x: 192, endPoint y: 211, distance: 36.8
type input "**"
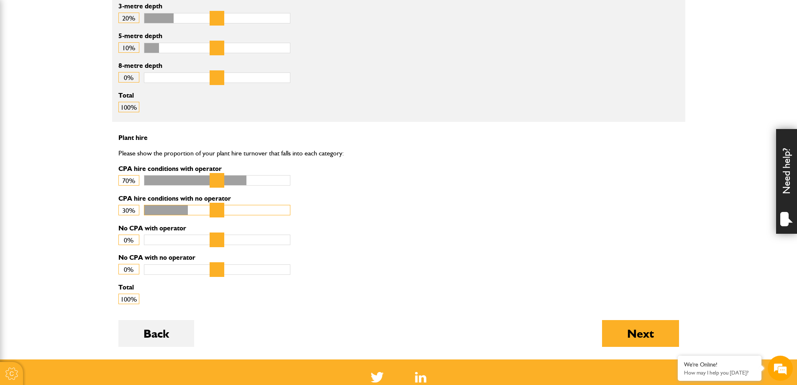
click at [192, 211] on input "CPA hire conditions with no operator" at bounding box center [217, 210] width 146 height 10
click at [616, 332] on button "Next" at bounding box center [640, 333] width 77 height 27
